Goal: Task Accomplishment & Management: Use online tool/utility

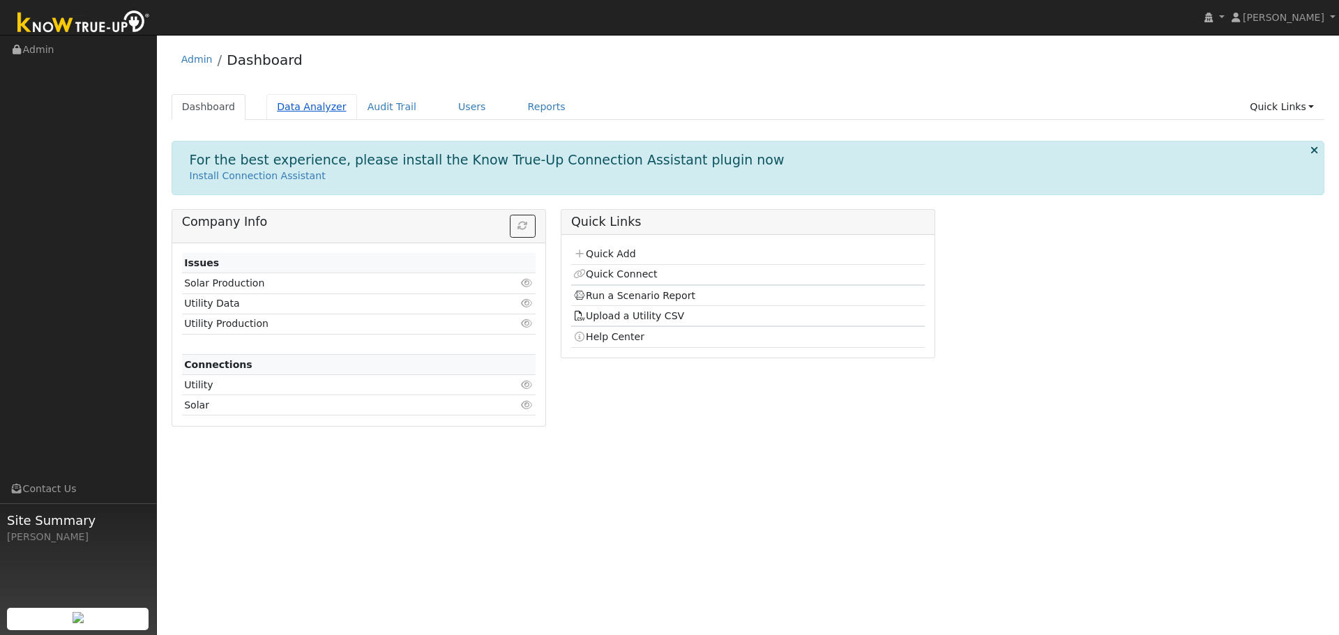
click at [313, 115] on link "Data Analyzer" at bounding box center [311, 107] width 91 height 26
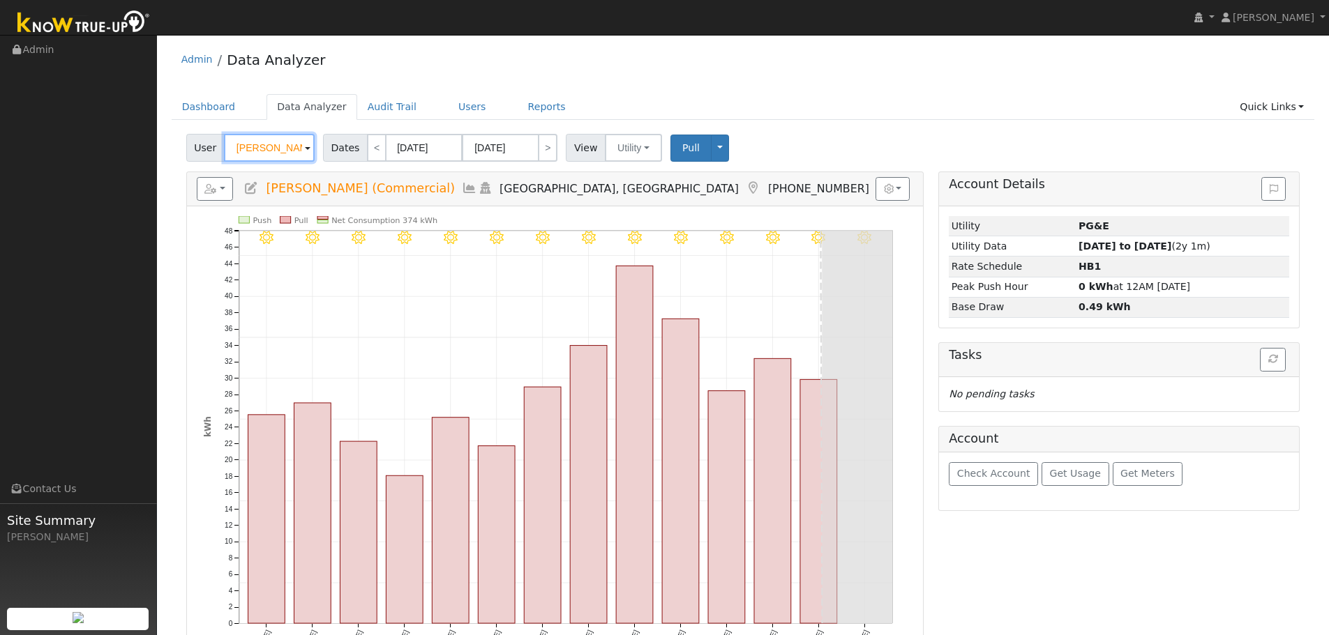
click at [282, 146] on input "[PERSON_NAME] (Commercial)" at bounding box center [269, 148] width 91 height 28
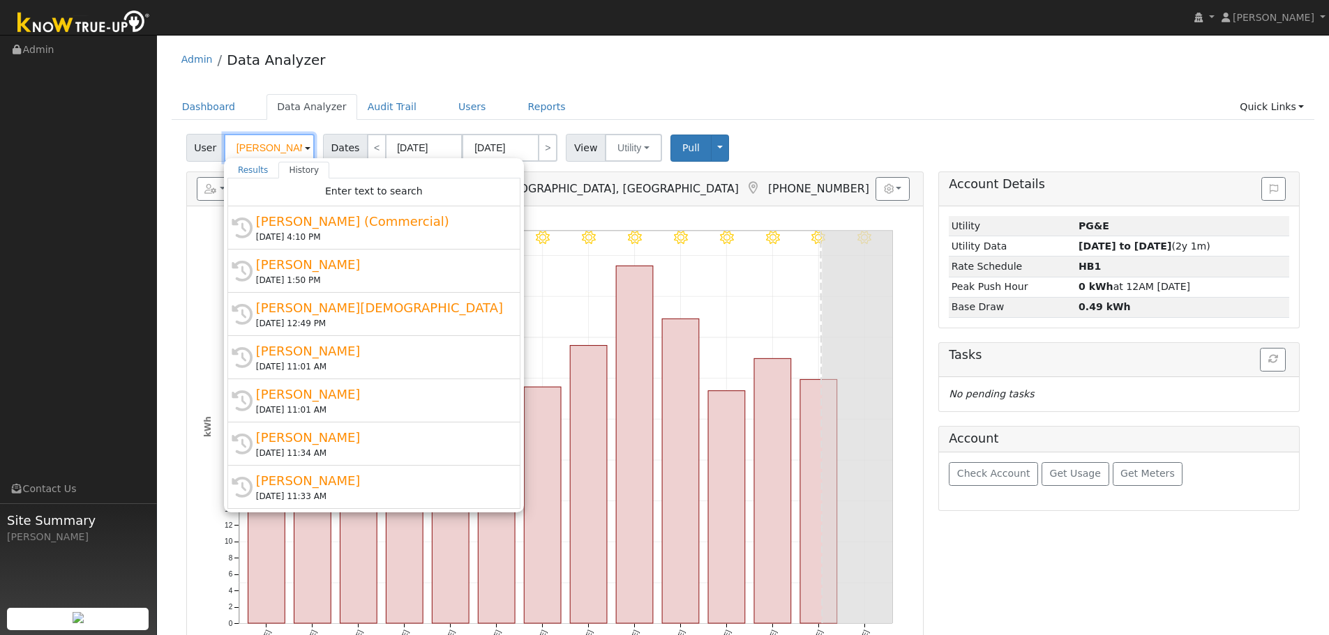
click at [282, 146] on input "[PERSON_NAME] (Commercial)" at bounding box center [269, 148] width 91 height 28
click at [273, 142] on input "[PERSON_NAME] (Commercial)" at bounding box center [269, 148] width 91 height 28
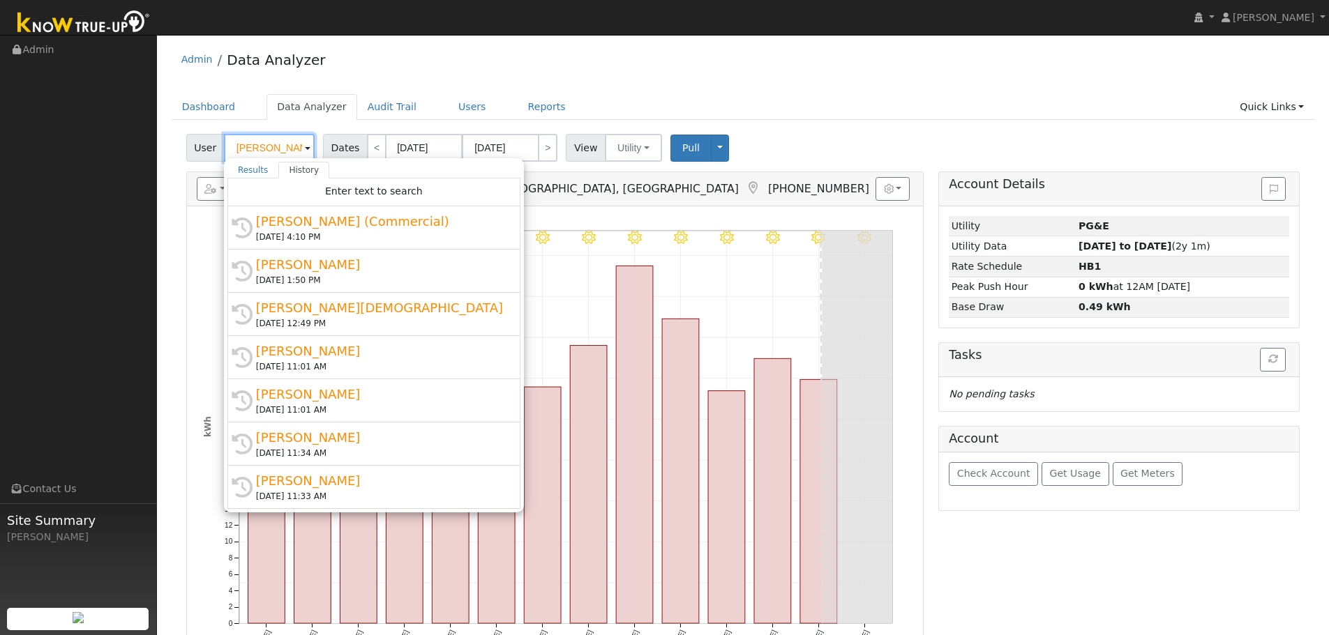
click at [273, 142] on input "[PERSON_NAME] (Commercial)" at bounding box center [269, 148] width 91 height 28
paste input "[PERSON_NAME]"
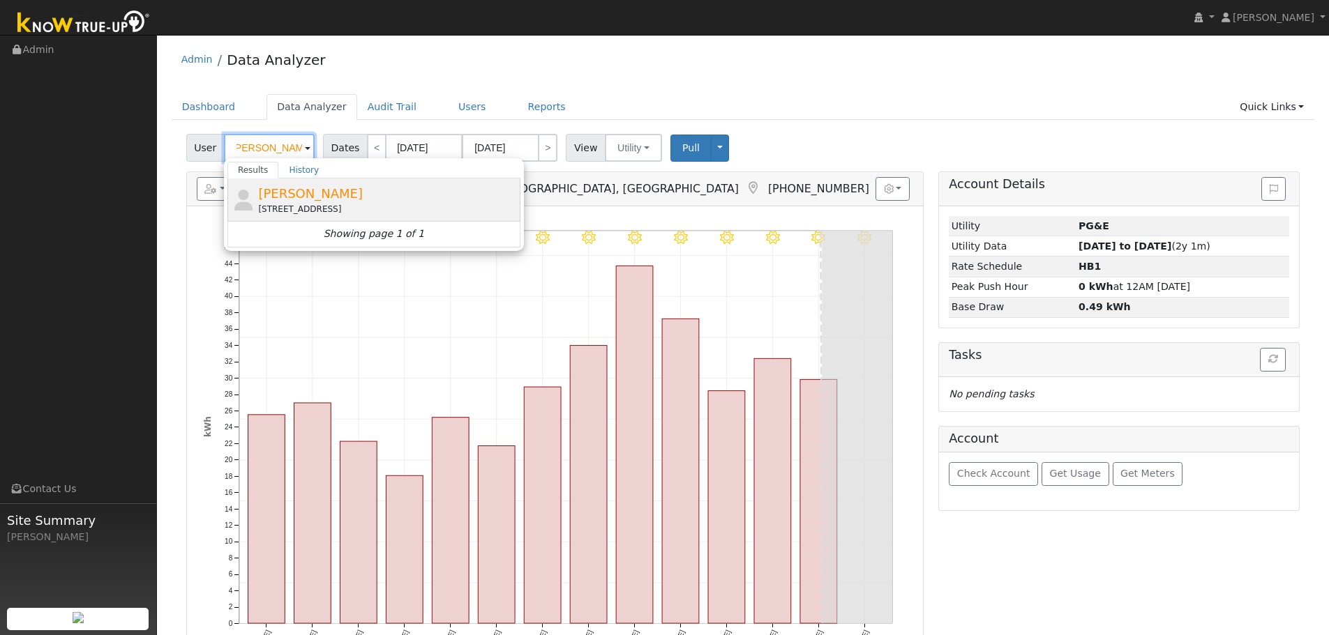
type input "[PERSON_NAME]"
click at [360, 199] on div "[PERSON_NAME] [STREET_ADDRESS]" at bounding box center [387, 199] width 259 height 31
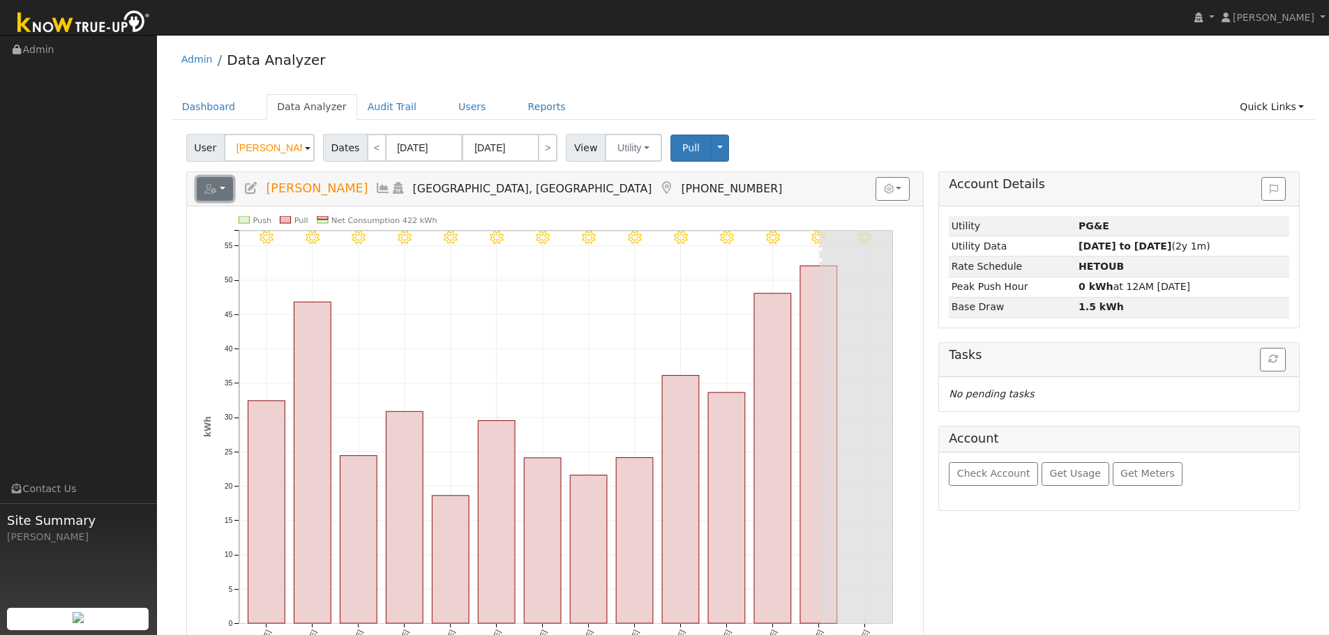
click at [219, 188] on button "button" at bounding box center [215, 189] width 37 height 24
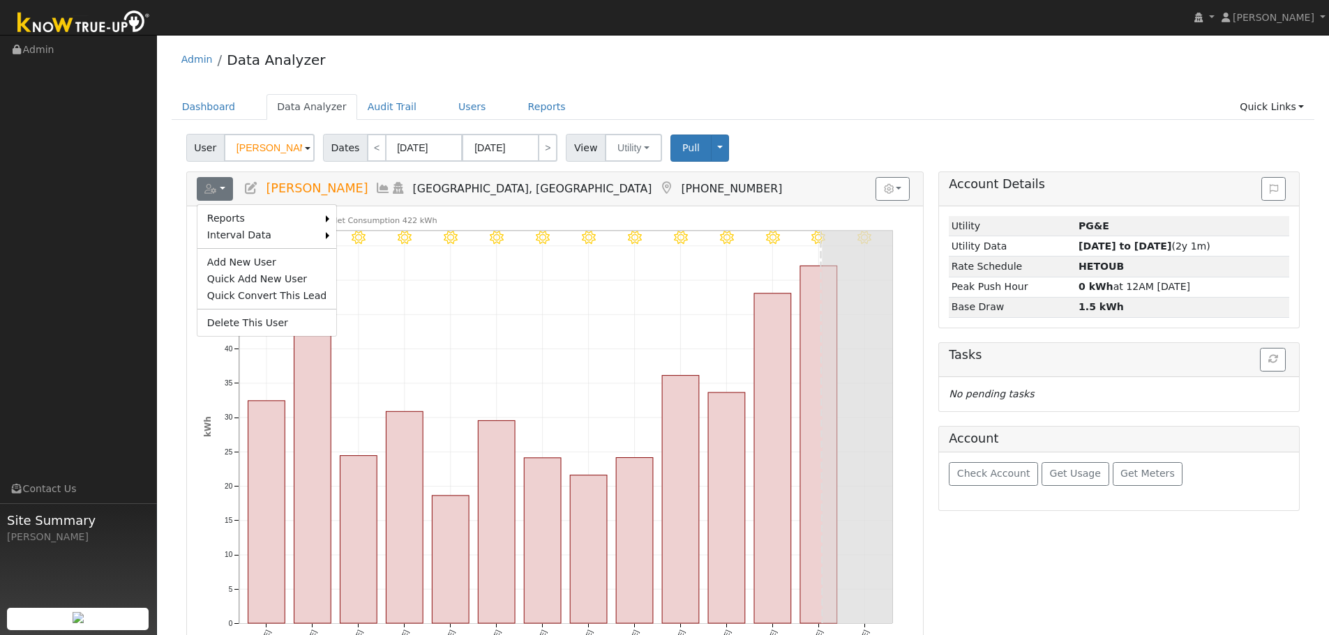
click at [1013, 79] on div "Admin Data Analyzer" at bounding box center [743, 63] width 1143 height 43
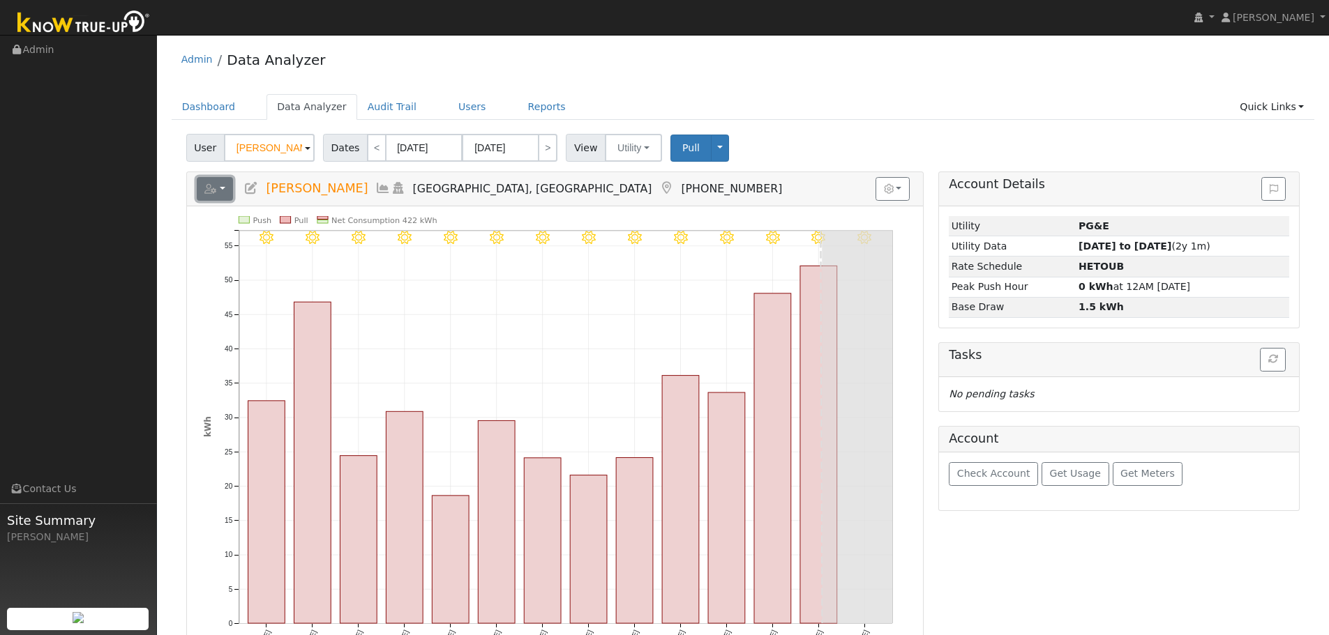
click at [220, 182] on button "button" at bounding box center [215, 189] width 37 height 24
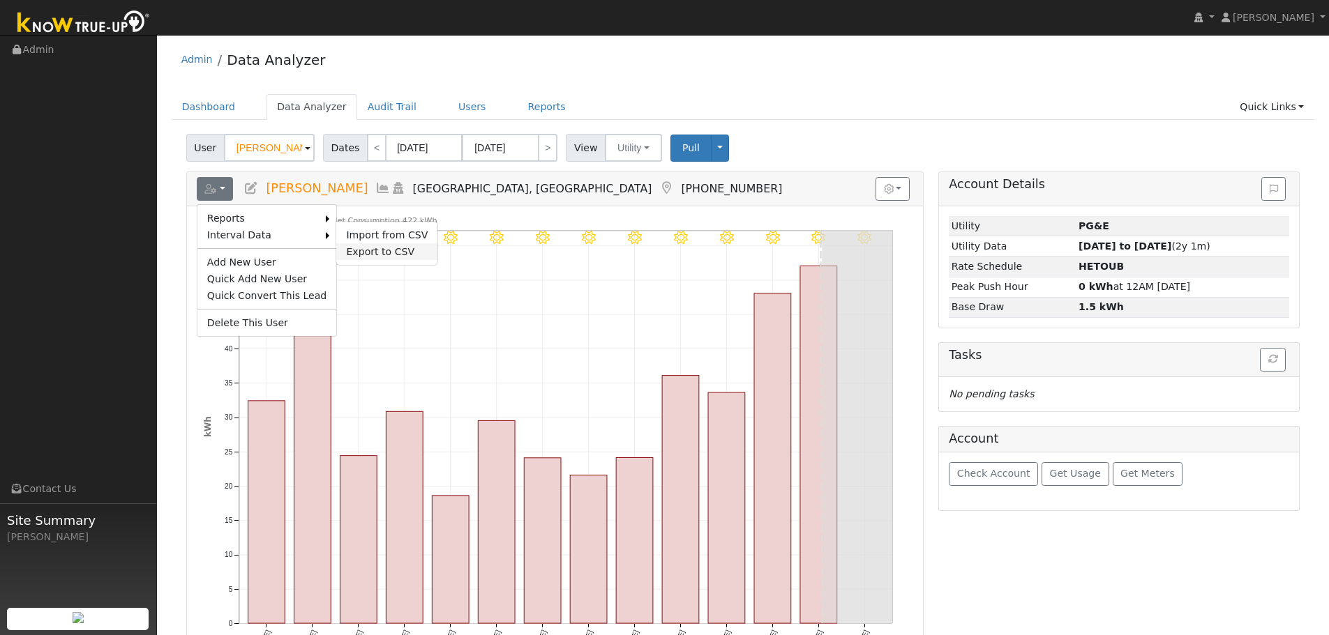
click at [391, 250] on link "Export to CSV" at bounding box center [386, 251] width 101 height 17
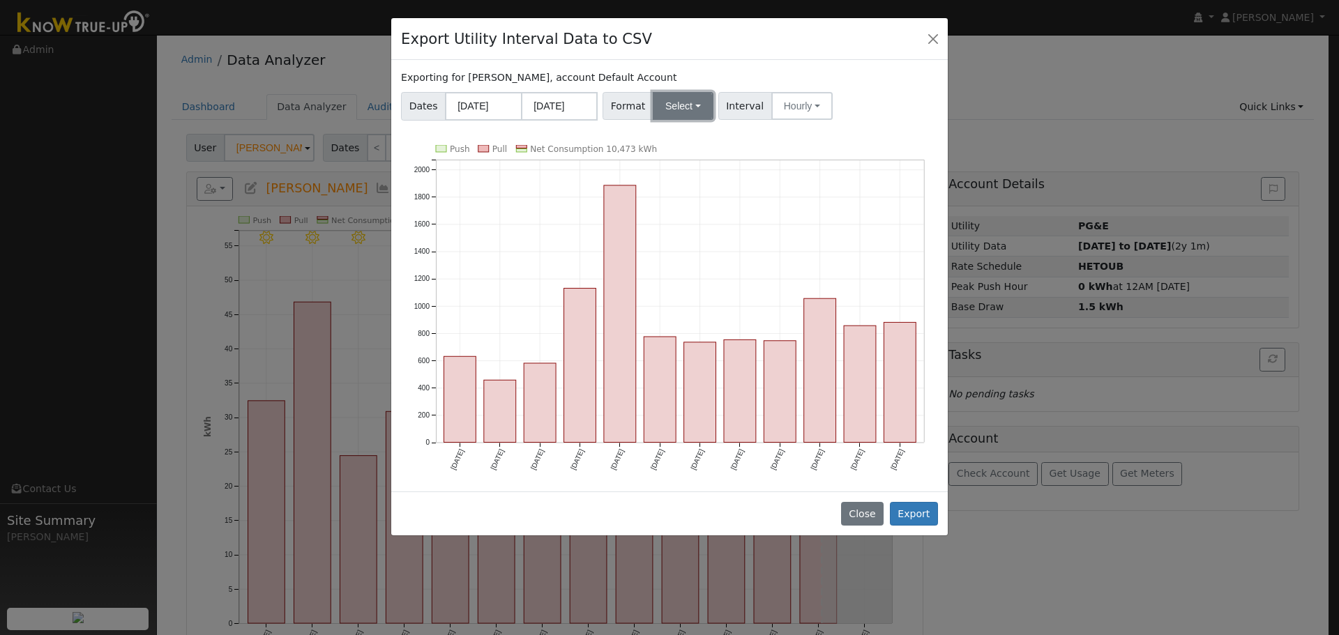
click at [679, 100] on button "Select" at bounding box center [683, 106] width 61 height 28
click at [686, 229] on link "Aurora" at bounding box center [699, 226] width 100 height 20
click at [921, 509] on button "Export" at bounding box center [914, 514] width 48 height 24
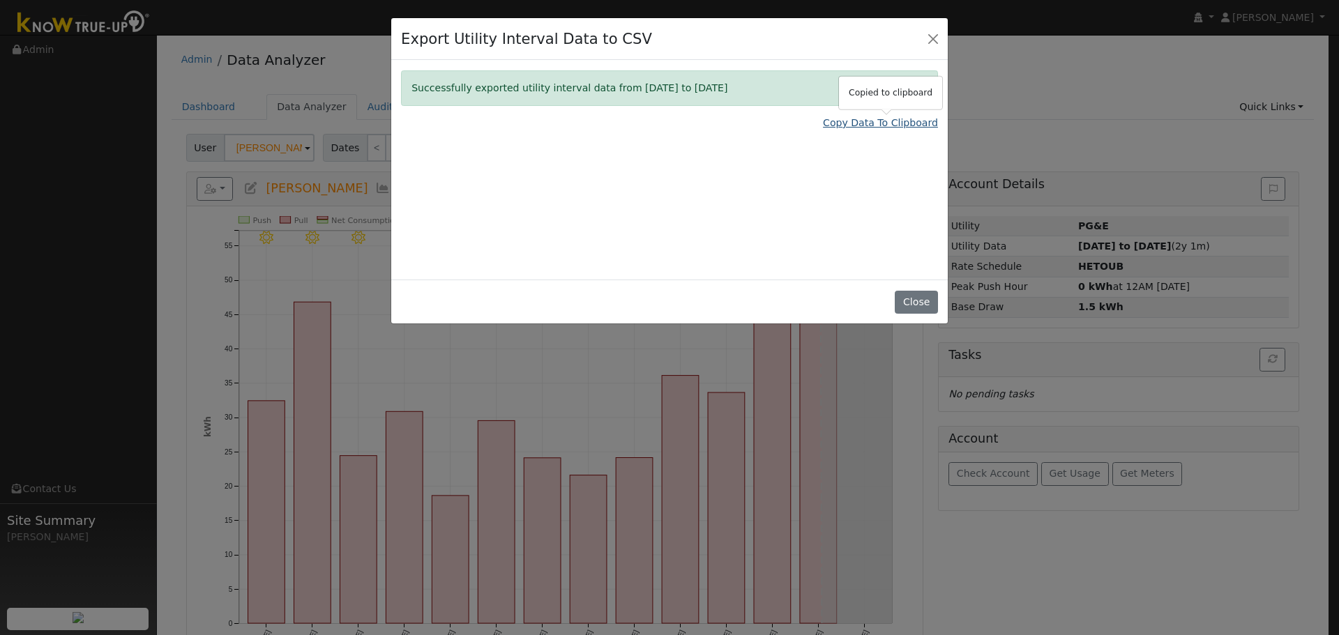
click at [861, 126] on link "Copy Data To Clipboard" at bounding box center [880, 123] width 115 height 15
